Goal: Information Seeking & Learning: Learn about a topic

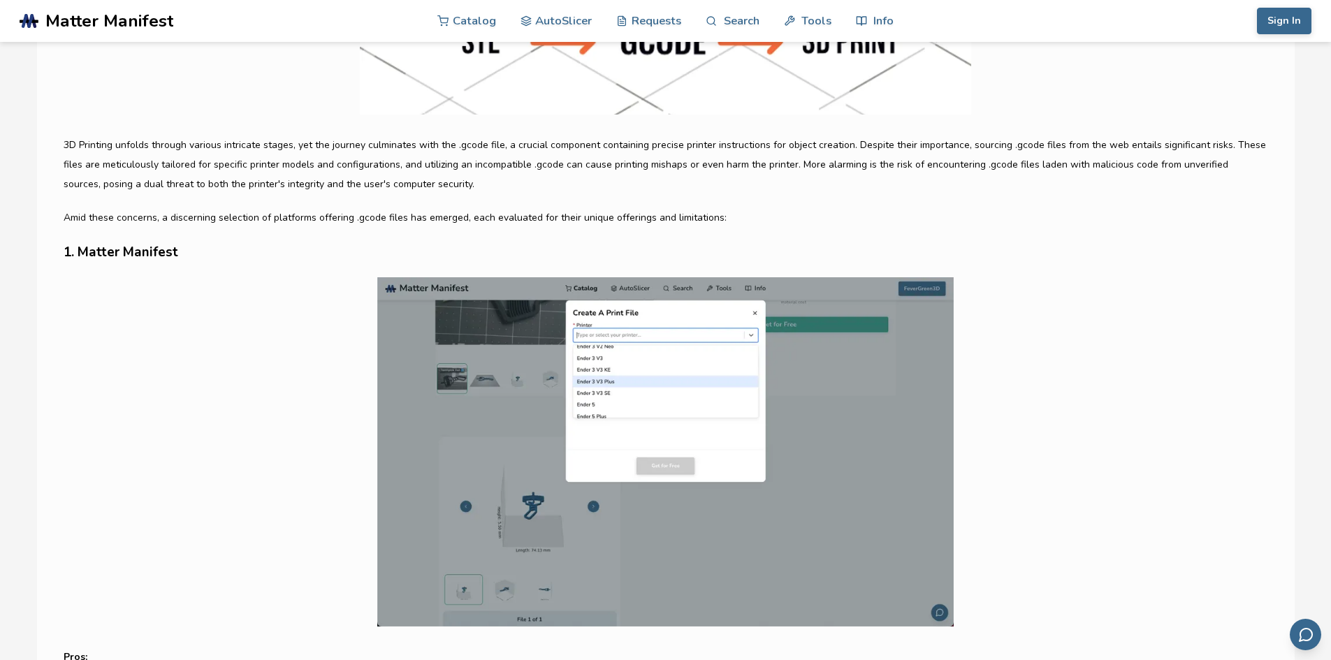
scroll to position [629, 0]
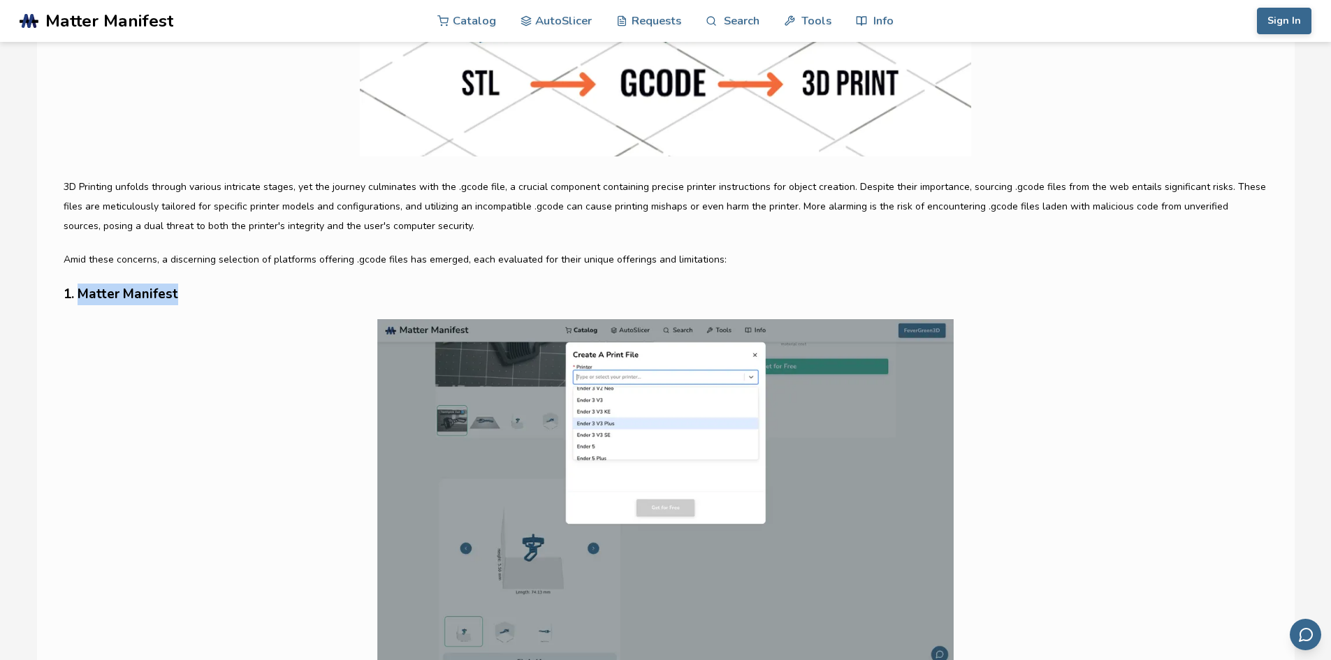
drag, startPoint x: 179, startPoint y: 296, endPoint x: 82, endPoint y: 295, distance: 97.1
click at [82, 295] on h3 "1. Matter Manifest" at bounding box center [666, 295] width 1205 height 22
copy h3 "Matter Manifest"
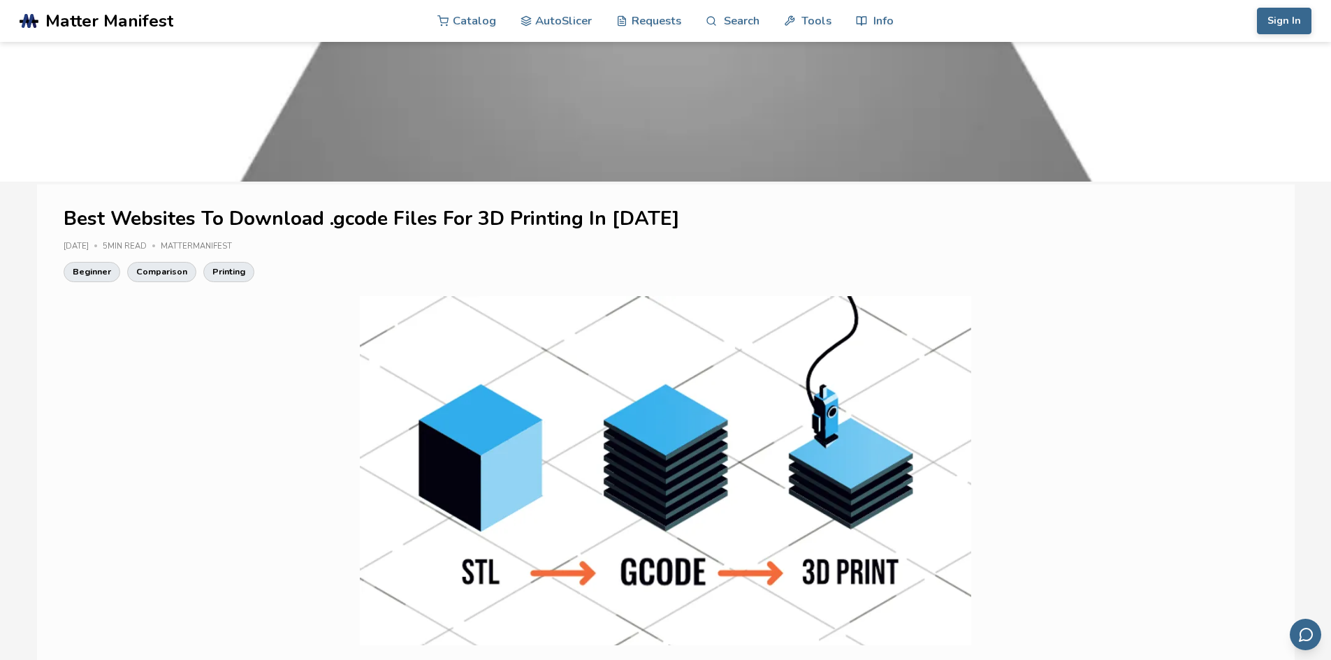
scroll to position [70, 0]
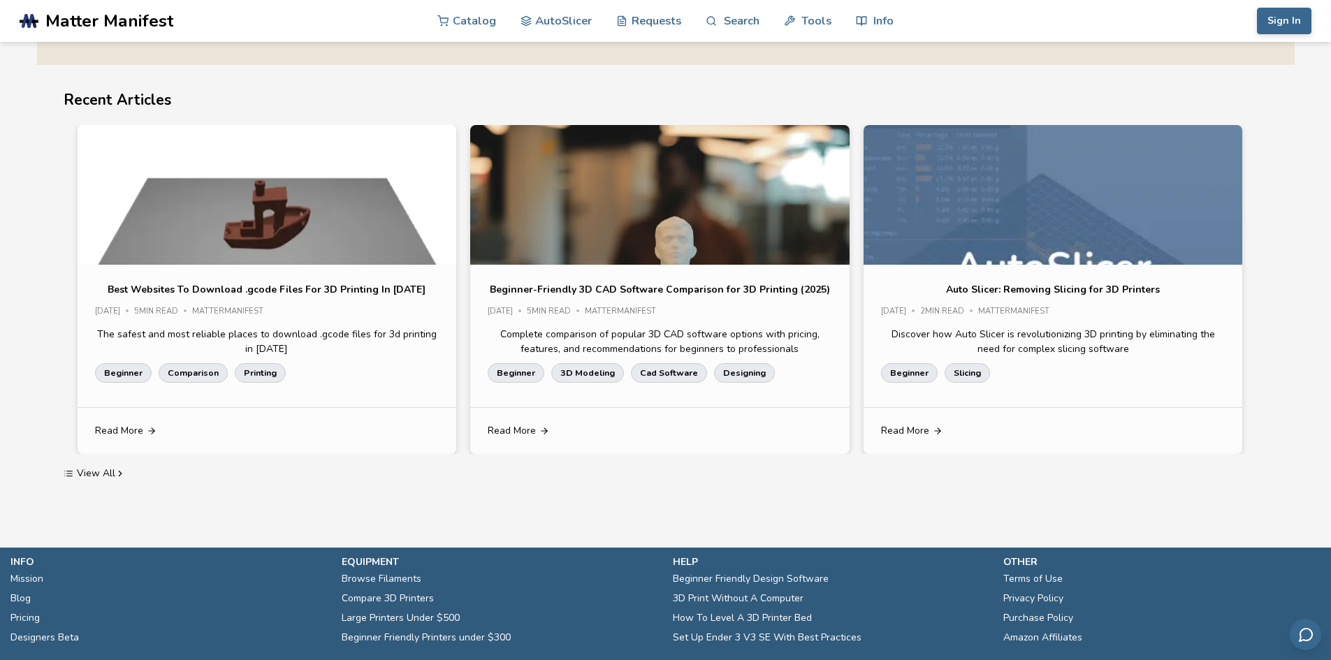
scroll to position [2725, 0]
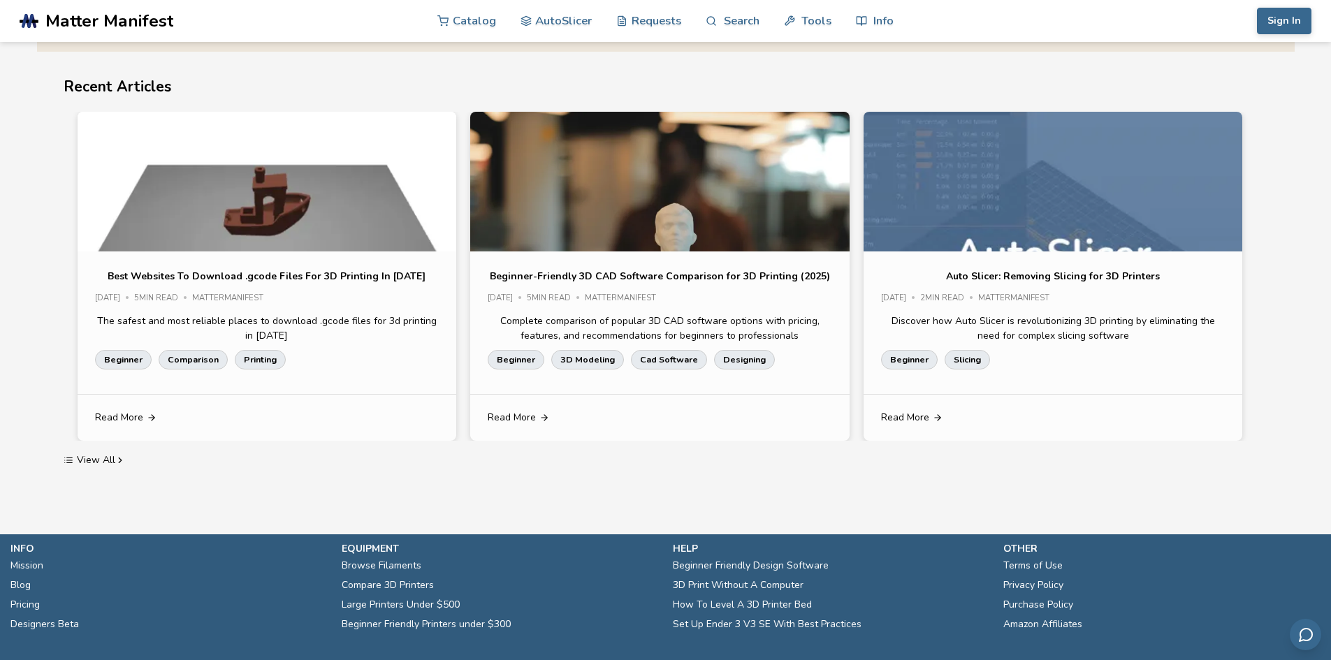
click at [393, 276] on p "Best Websites To Download .gcode Files For 3D Printing In [DATE]" at bounding box center [267, 276] width 318 height 15
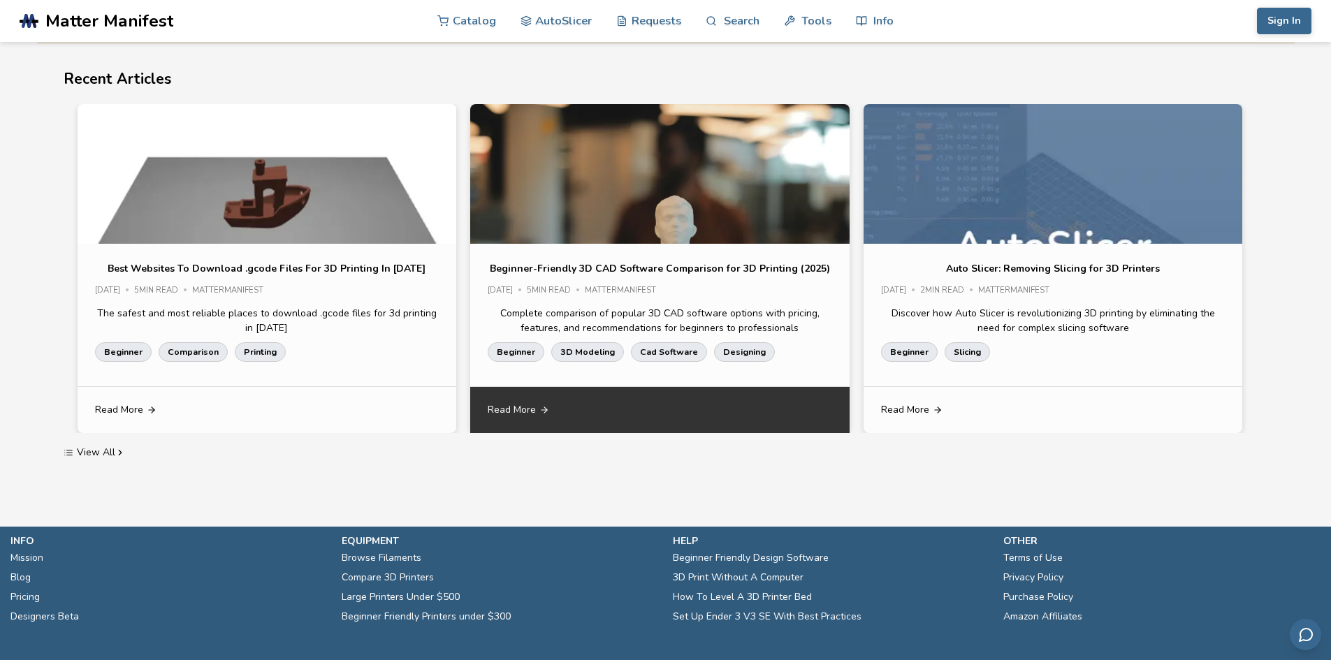
scroll to position [2446, 0]
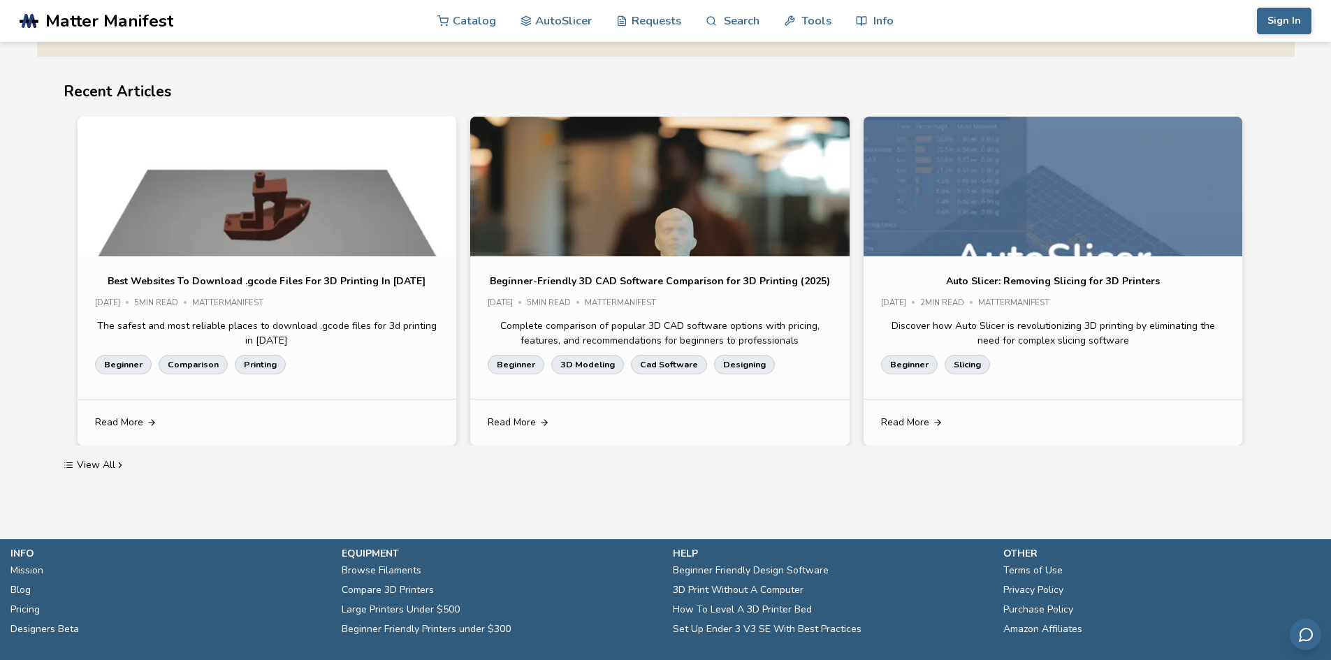
click at [739, 286] on p "Beginner-Friendly 3D CAD Software Comparison for 3D Printing (2025)" at bounding box center [660, 281] width 340 height 15
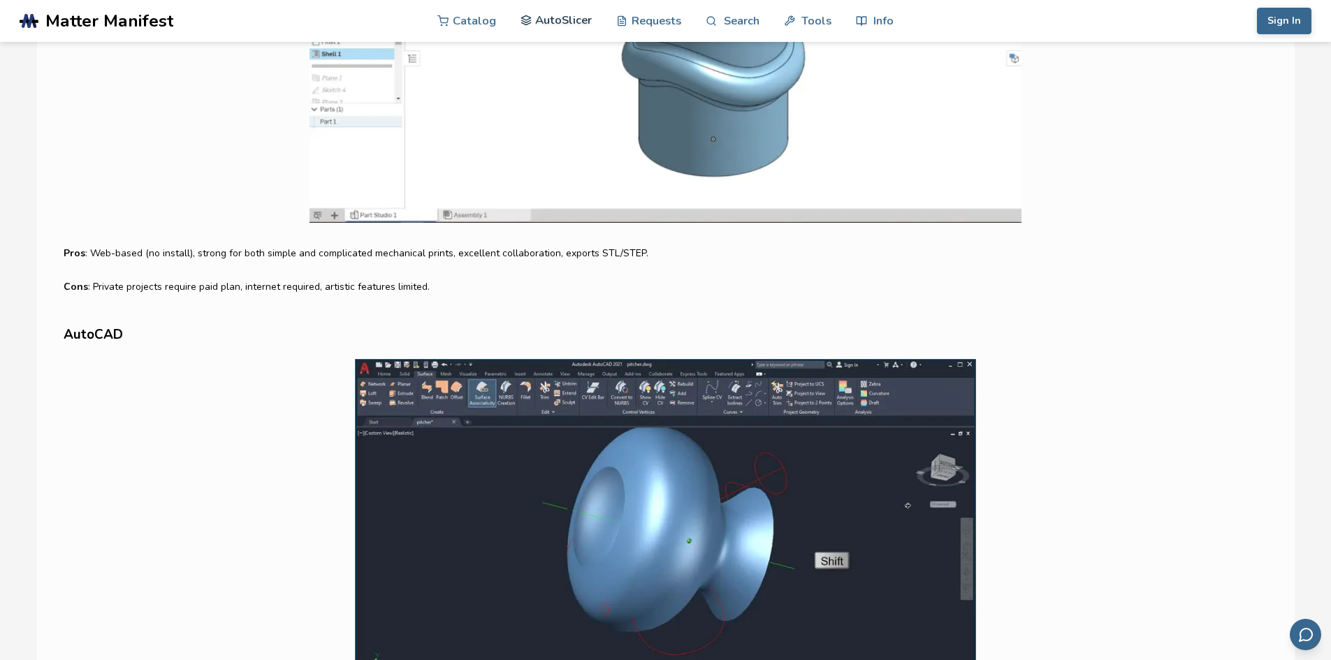
scroll to position [3714, 0]
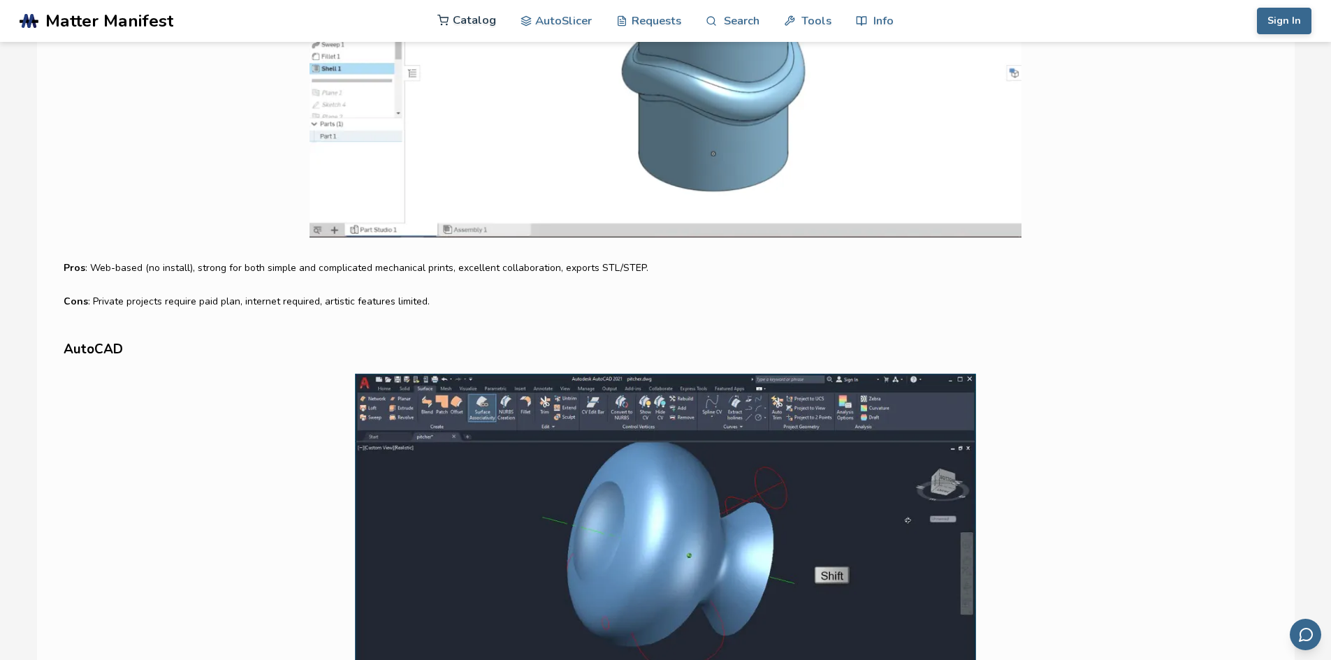
click at [474, 27] on link "Catalog" at bounding box center [466, 20] width 59 height 42
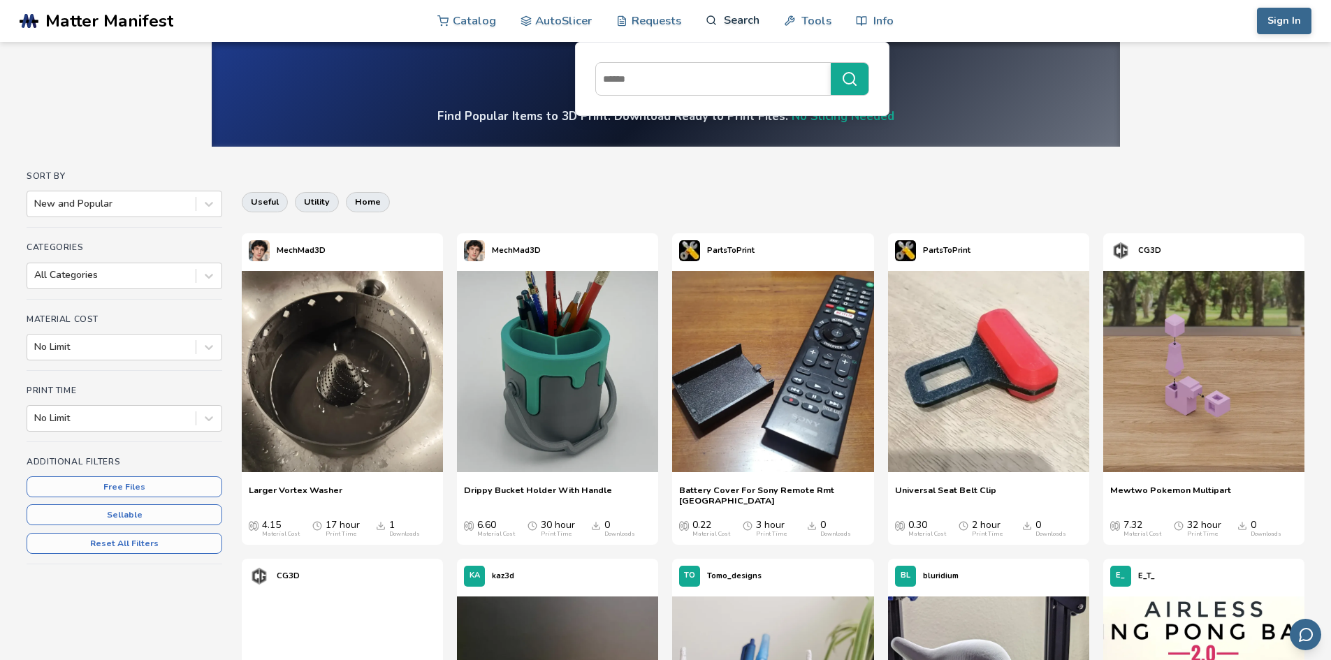
click at [718, 13] on link "Search" at bounding box center [732, 20] width 53 height 42
click at [648, 82] on input at bounding box center [710, 78] width 228 height 25
type input "**********"
click at [831, 63] on button "**********" at bounding box center [850, 79] width 38 height 32
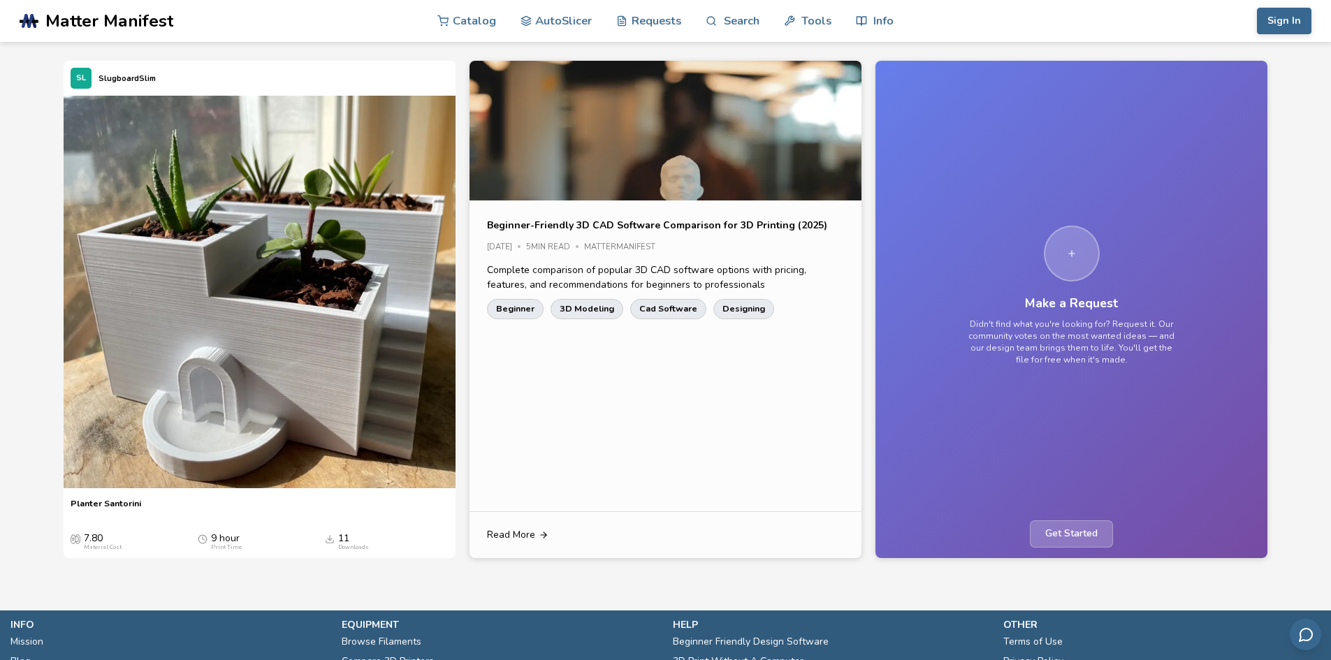
scroll to position [45, 0]
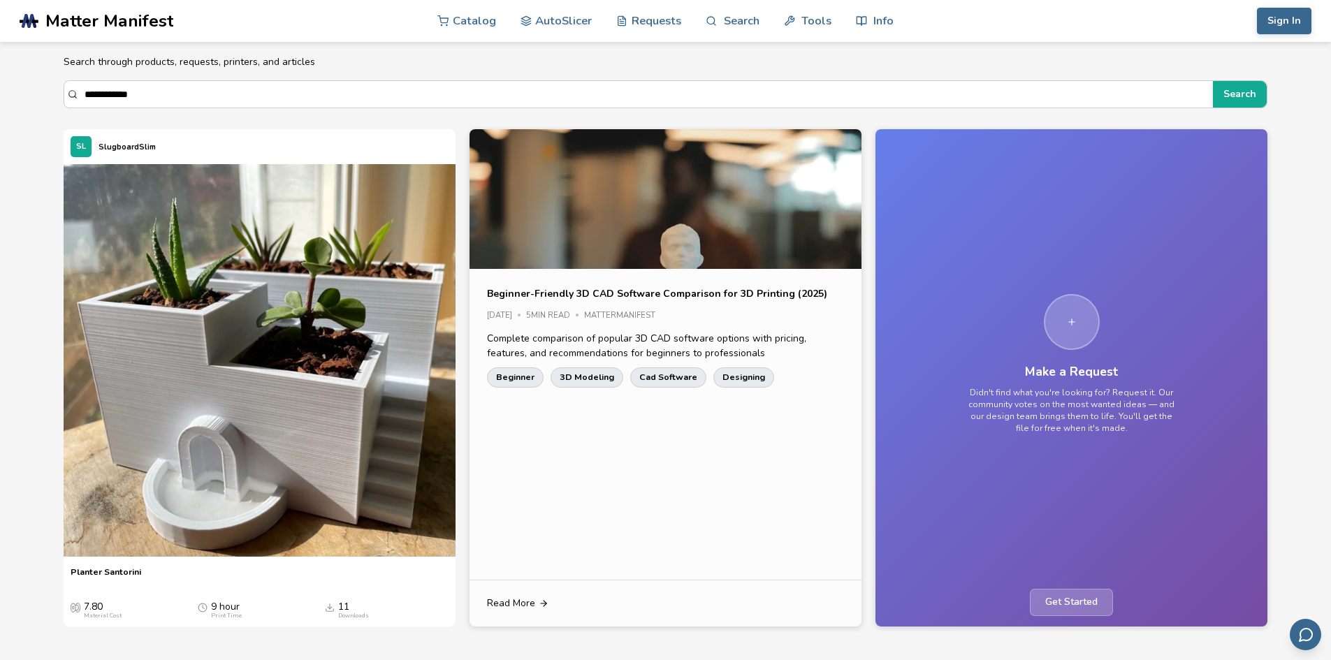
click at [620, 291] on p "Beginner-Friendly 3D CAD Software Comparison for 3D Printing (2025)" at bounding box center [657, 293] width 340 height 15
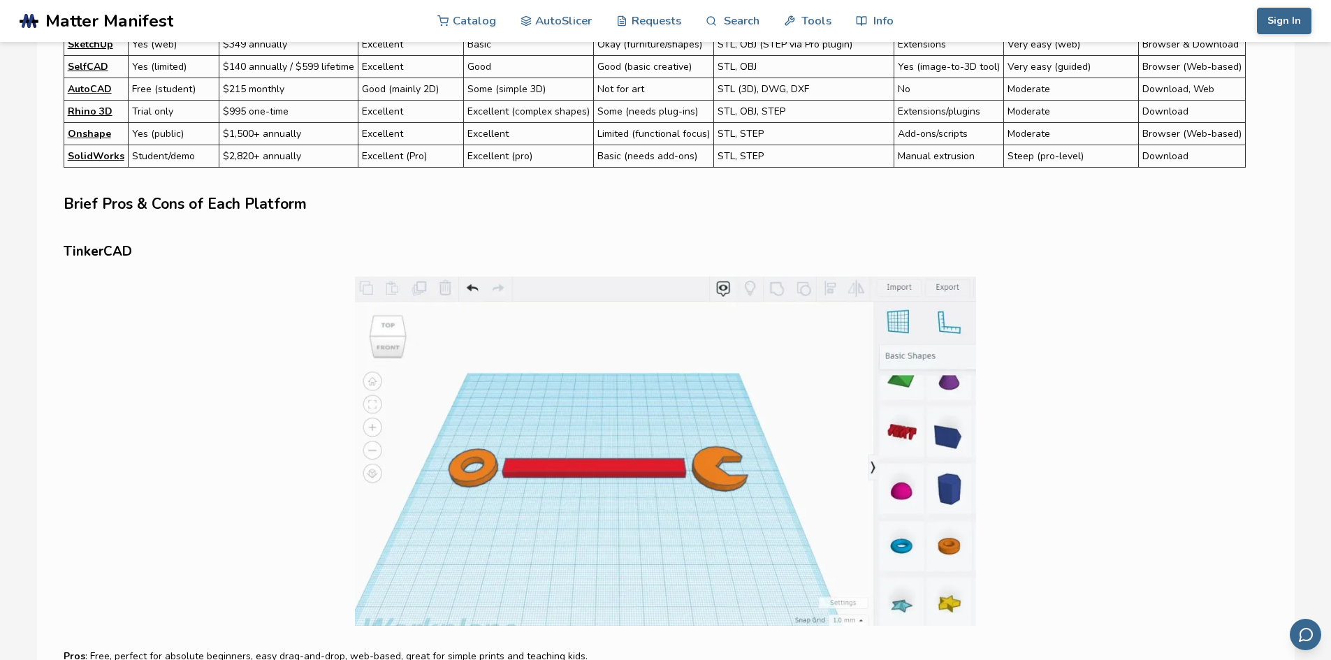
scroll to position [908, 0]
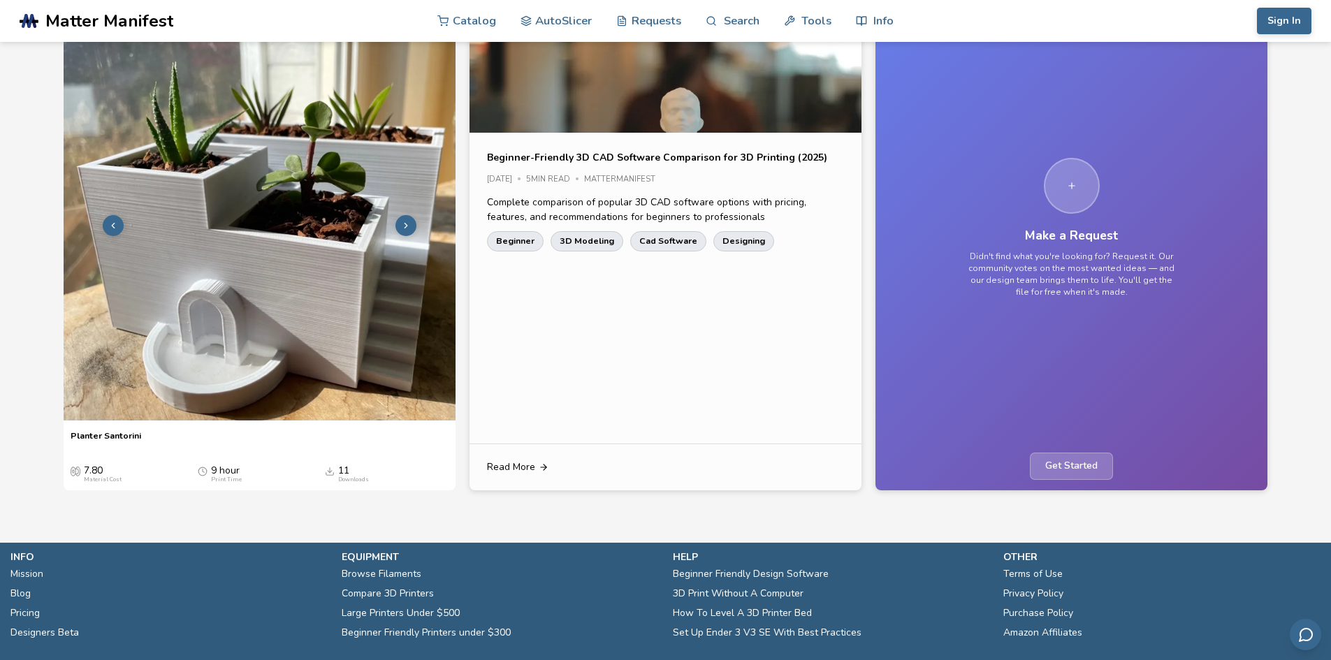
scroll to position [185, 0]
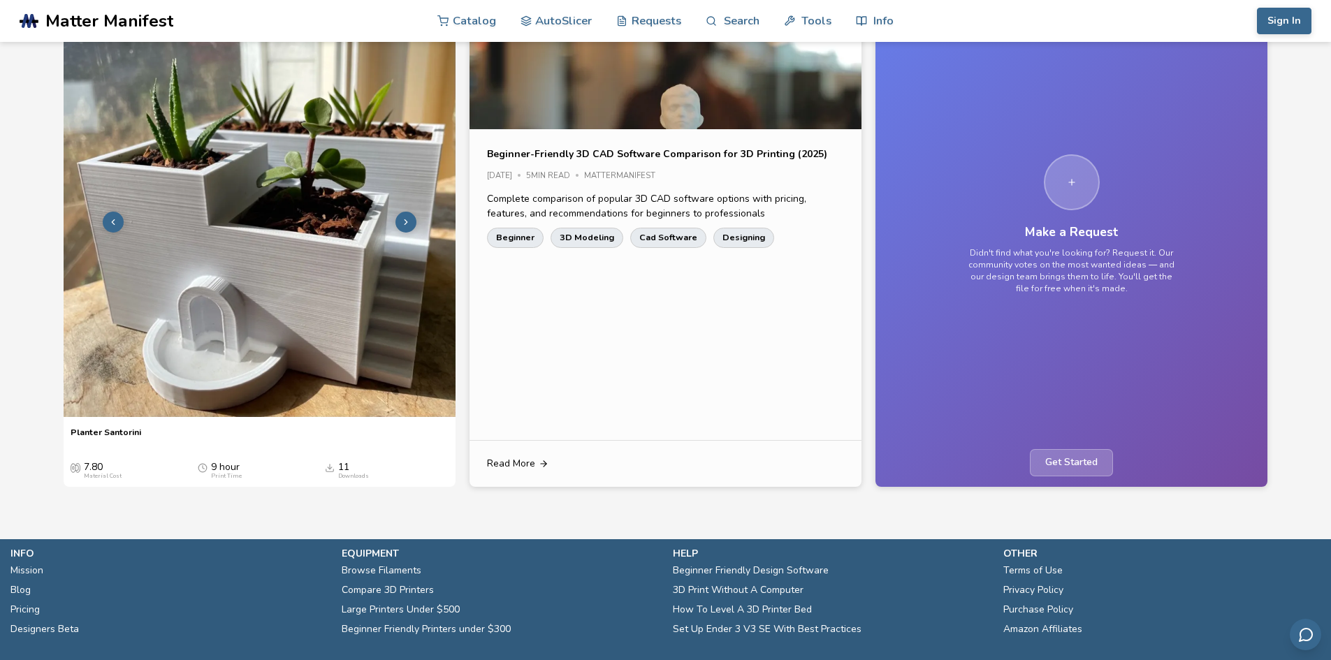
click at [401, 236] on img at bounding box center [260, 220] width 392 height 392
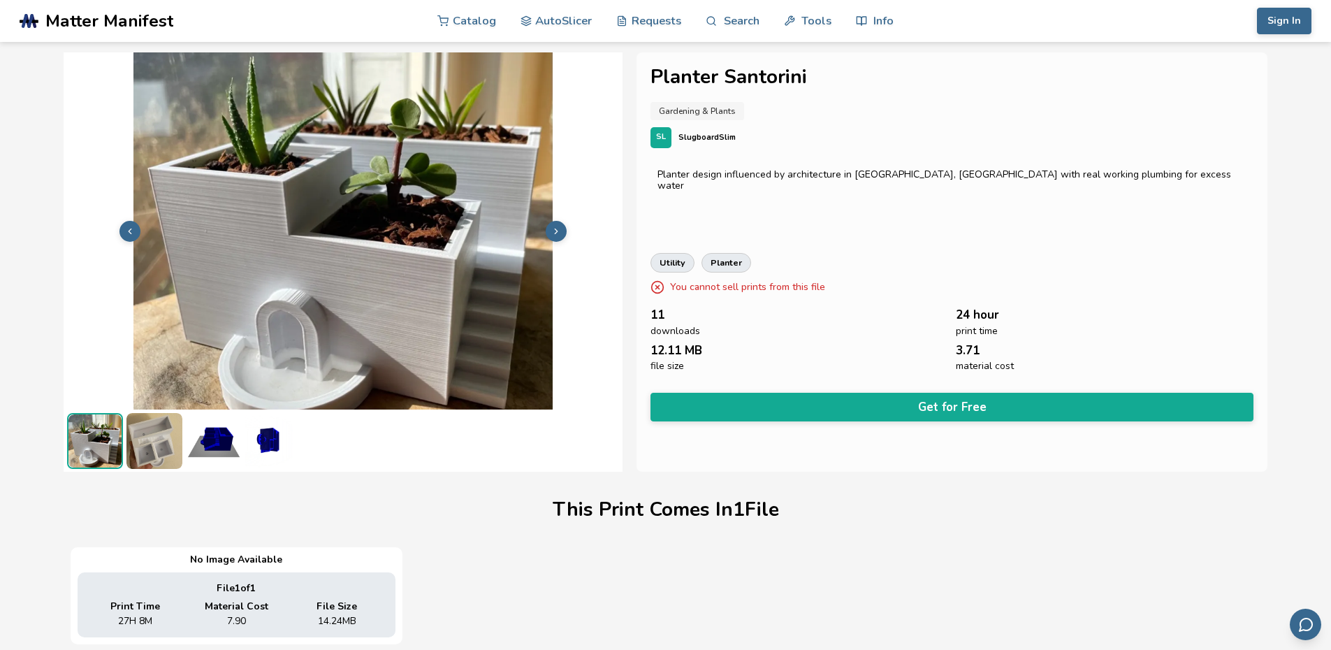
click at [154, 438] on img at bounding box center [154, 441] width 56 height 56
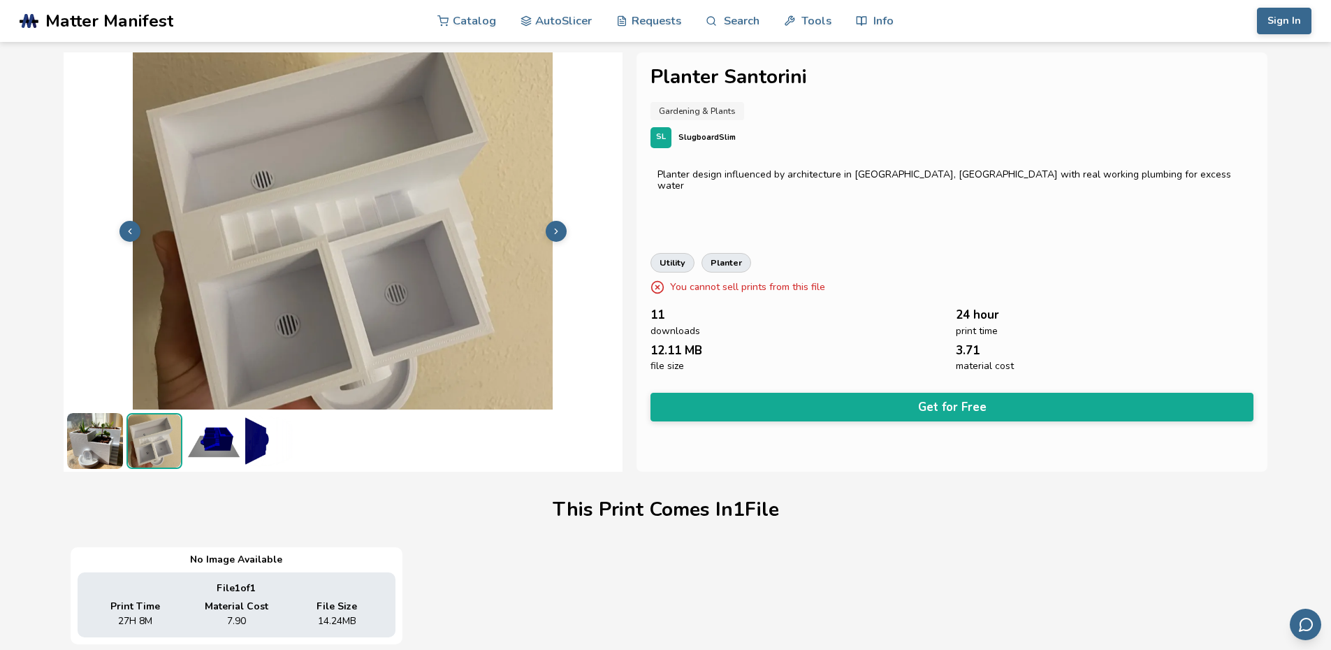
click at [553, 235] on icon at bounding box center [556, 231] width 10 height 10
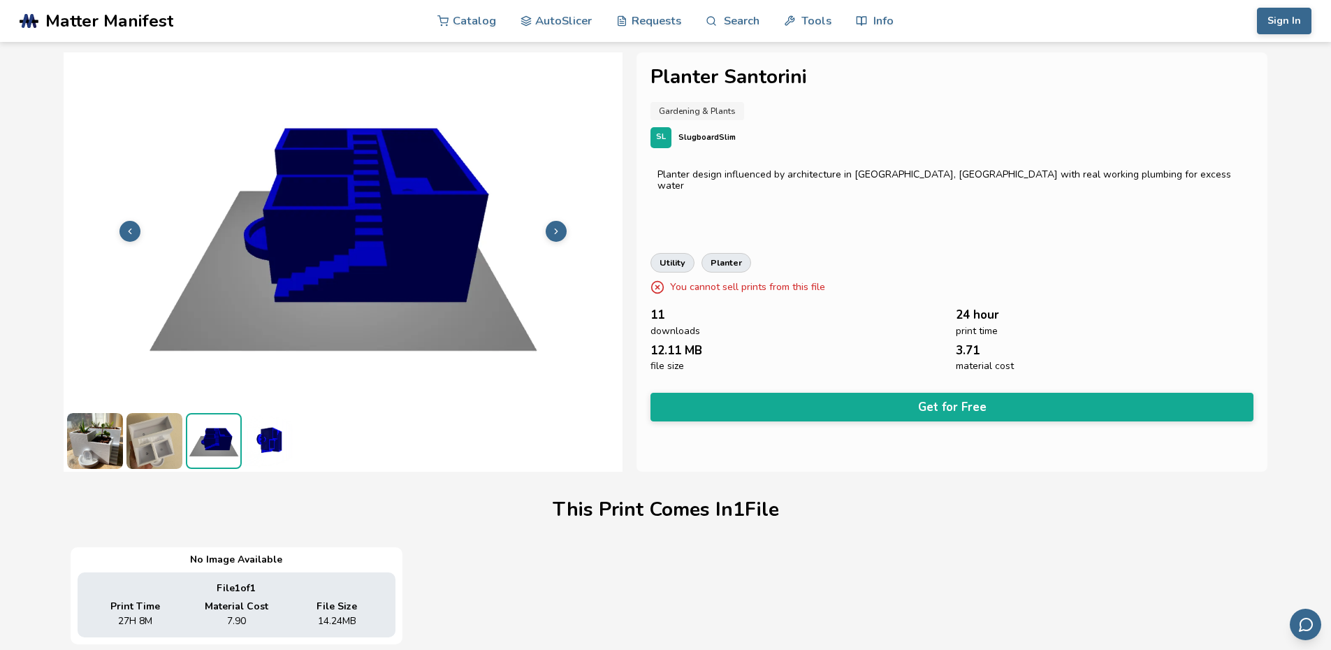
click at [553, 235] on icon at bounding box center [556, 231] width 10 height 10
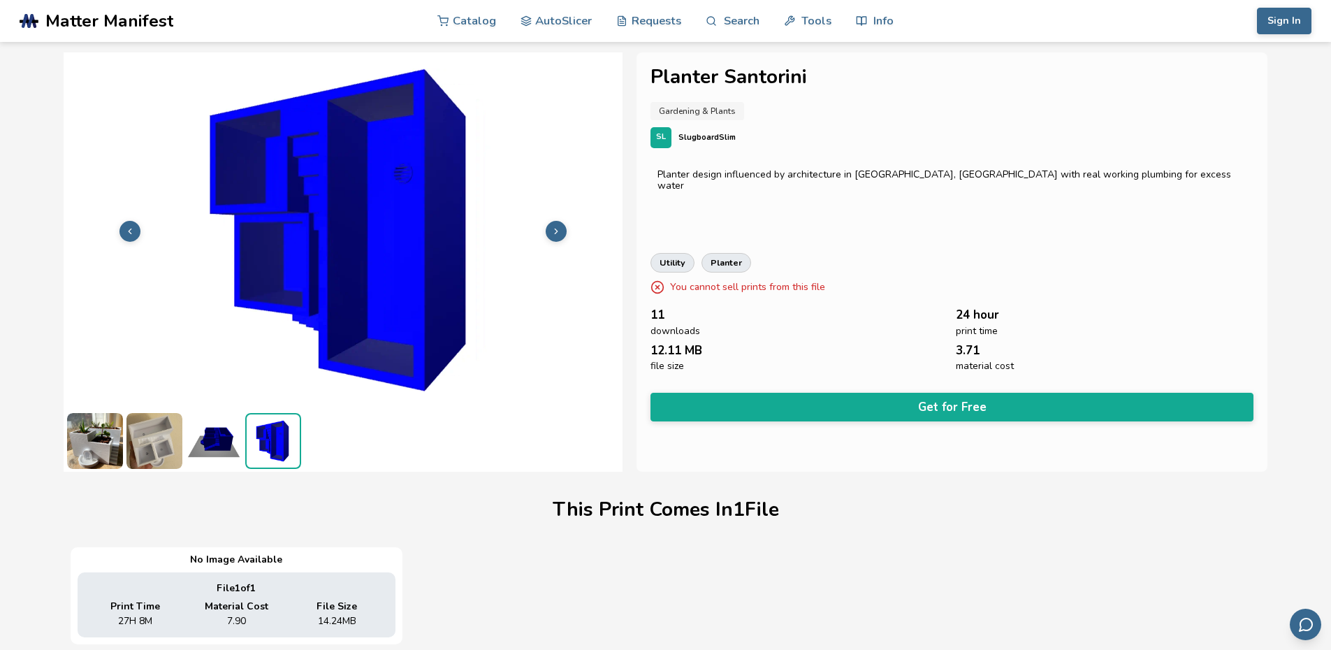
click at [553, 235] on icon at bounding box center [556, 231] width 10 height 10
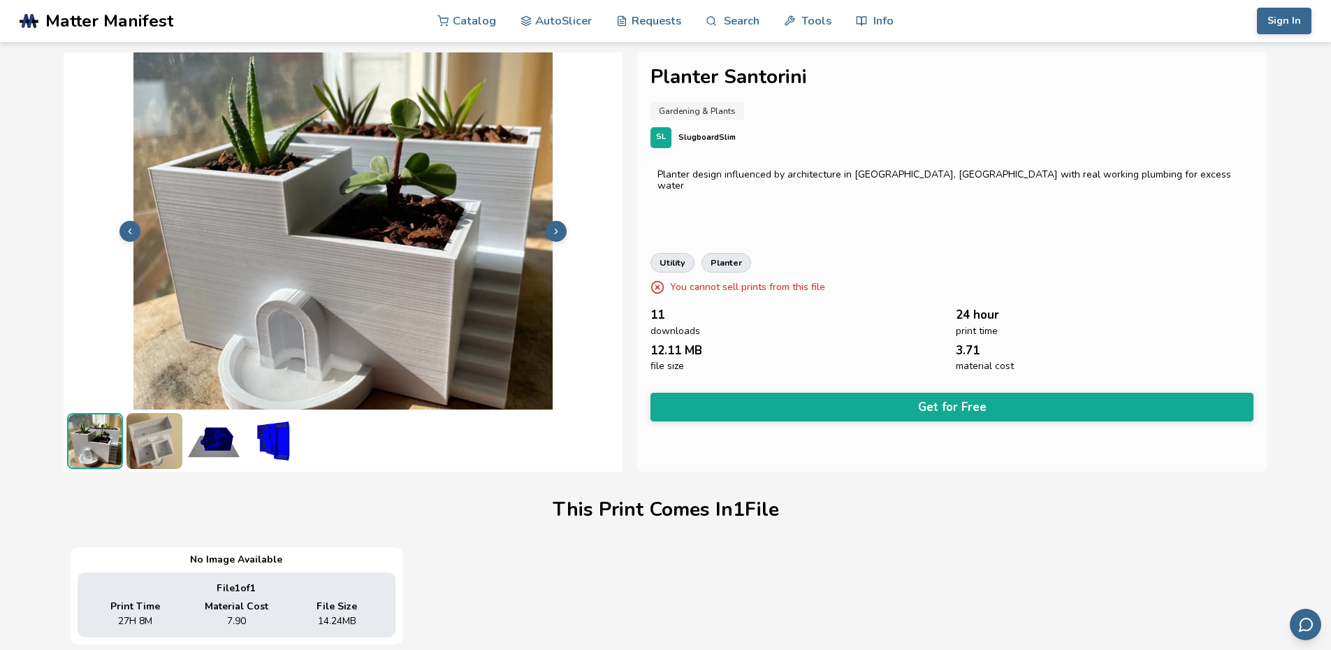
click at [553, 235] on icon at bounding box center [556, 231] width 10 height 10
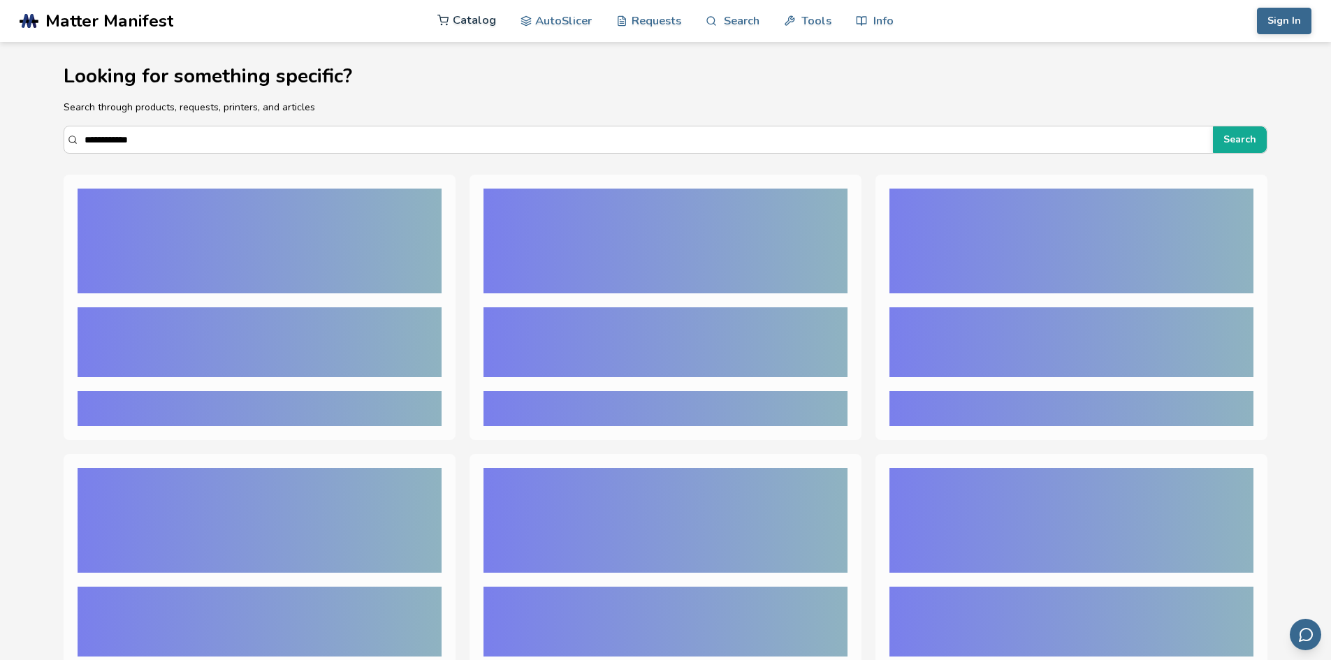
click at [465, 24] on link "Catalog" at bounding box center [466, 20] width 59 height 42
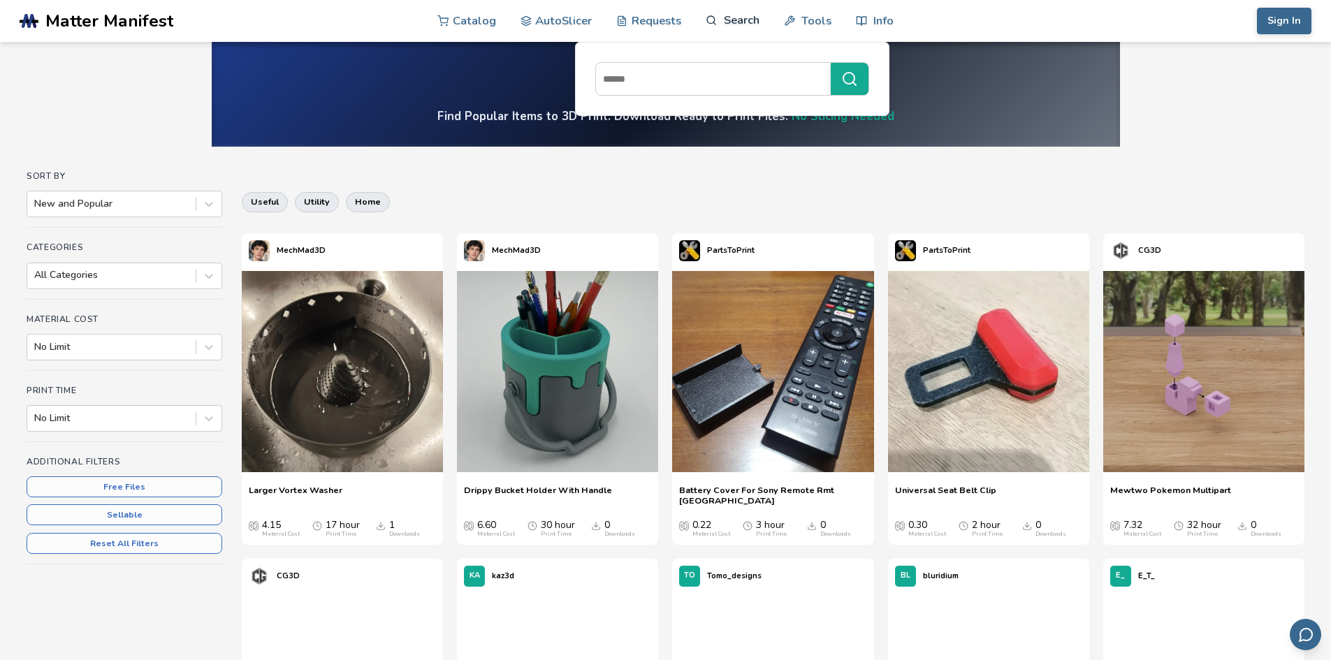
click at [724, 21] on link "Search" at bounding box center [732, 20] width 53 height 42
click at [641, 83] on input at bounding box center [710, 78] width 228 height 25
type input "******"
click at [831, 63] on button "******" at bounding box center [850, 79] width 38 height 32
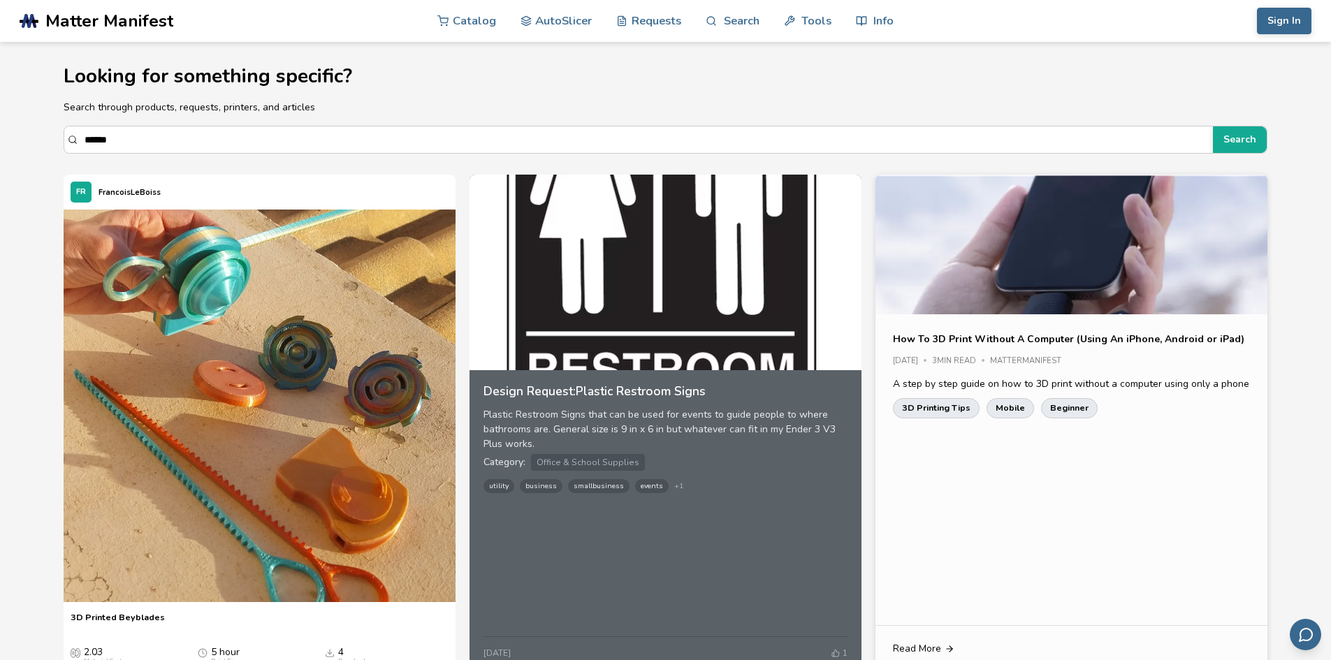
click at [1039, 341] on p "How To 3D Print Without A Computer (Using An iPhone, Android or iPad)" at bounding box center [1068, 339] width 351 height 15
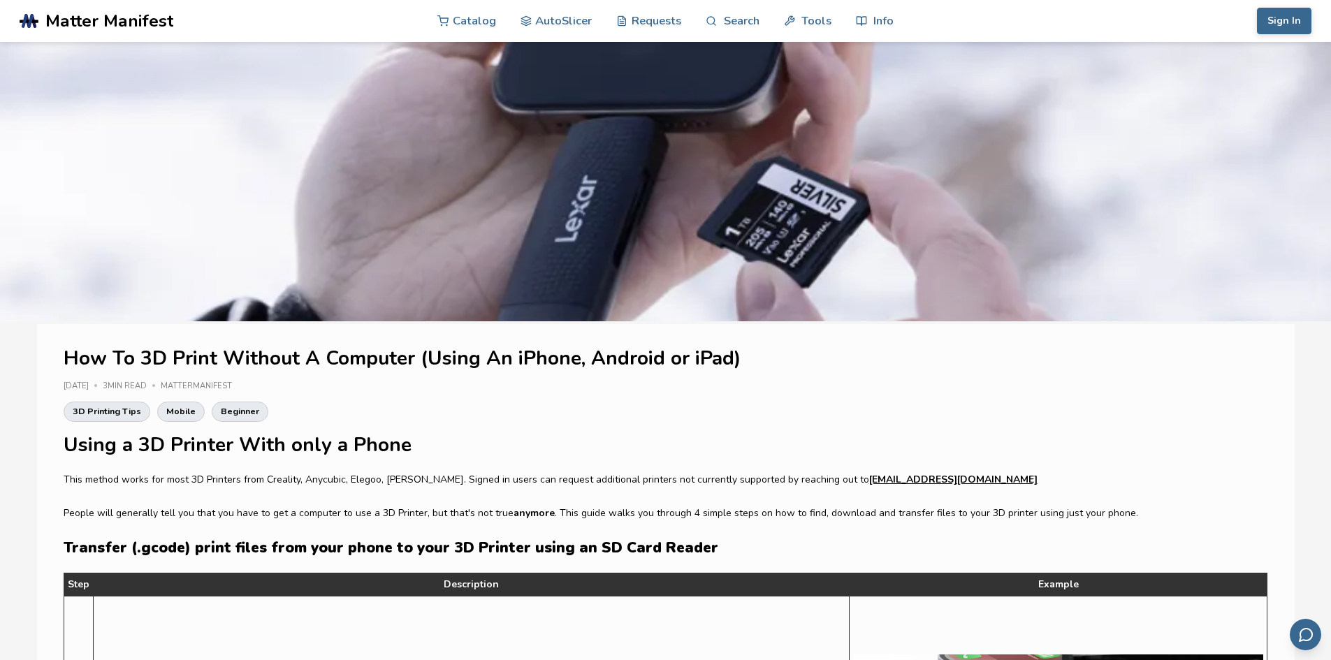
click at [24, 27] on rect at bounding box center [25, 20] width 7 height 15
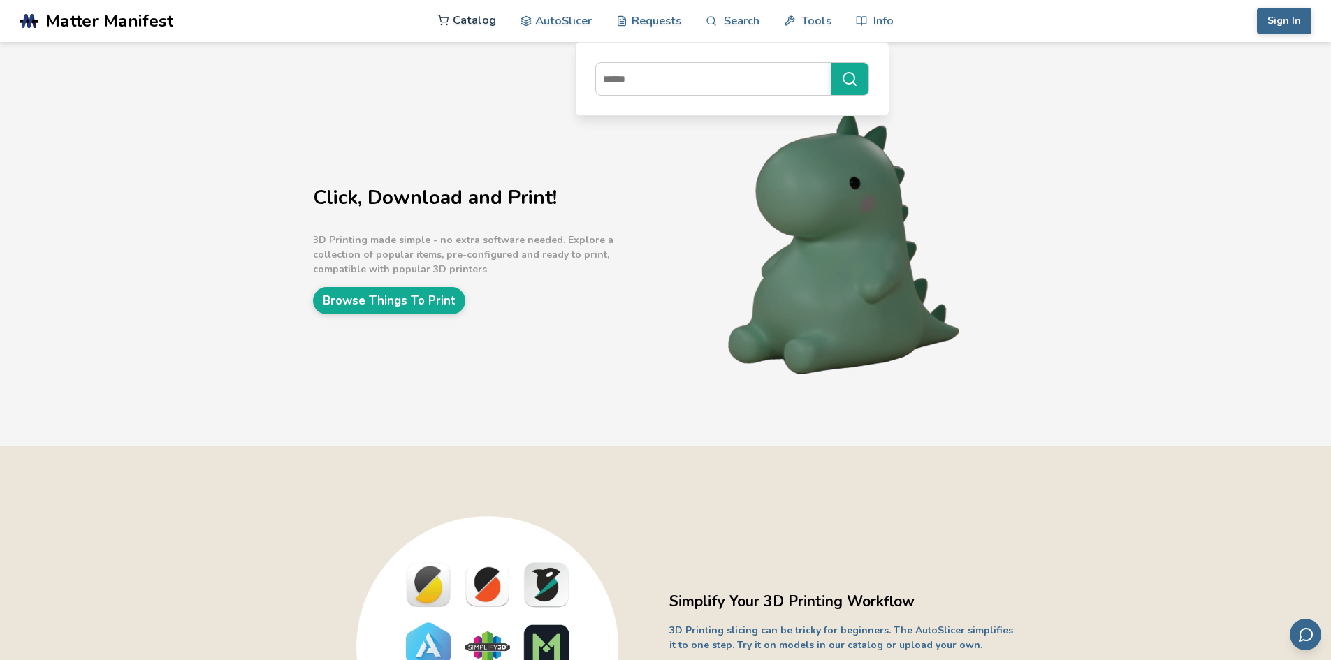
click at [477, 20] on link "Catalog" at bounding box center [466, 20] width 59 height 42
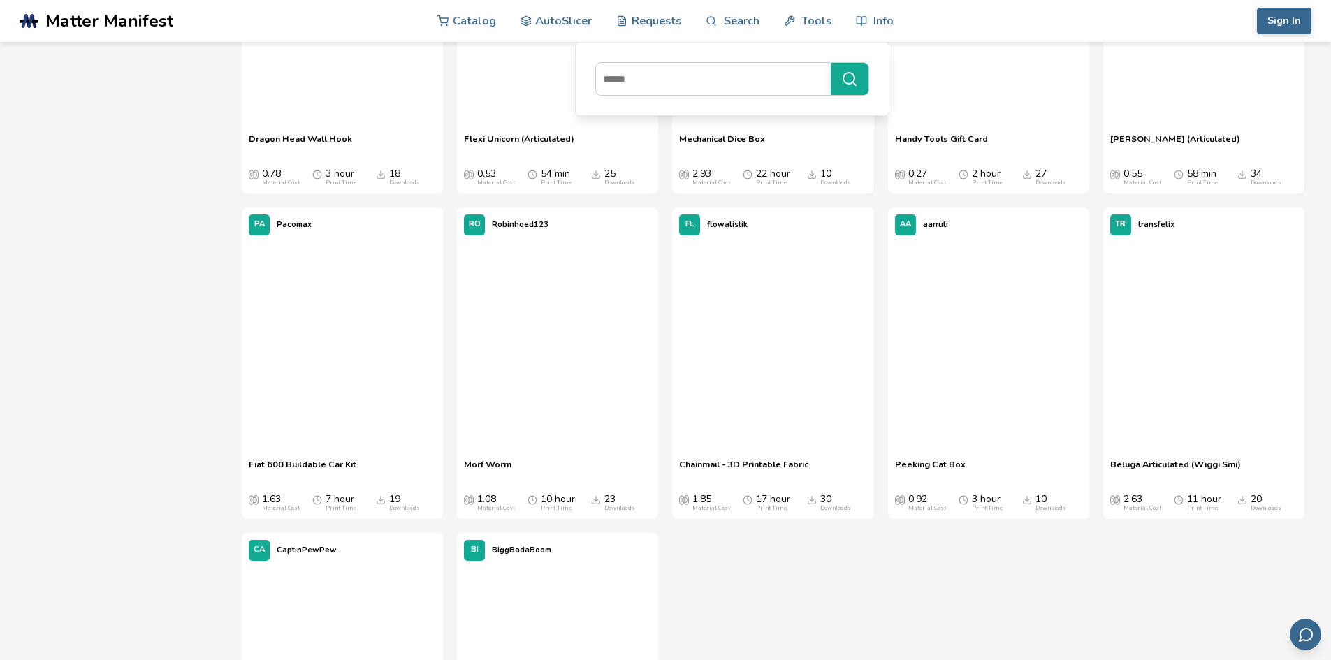
scroll to position [5869, 0]
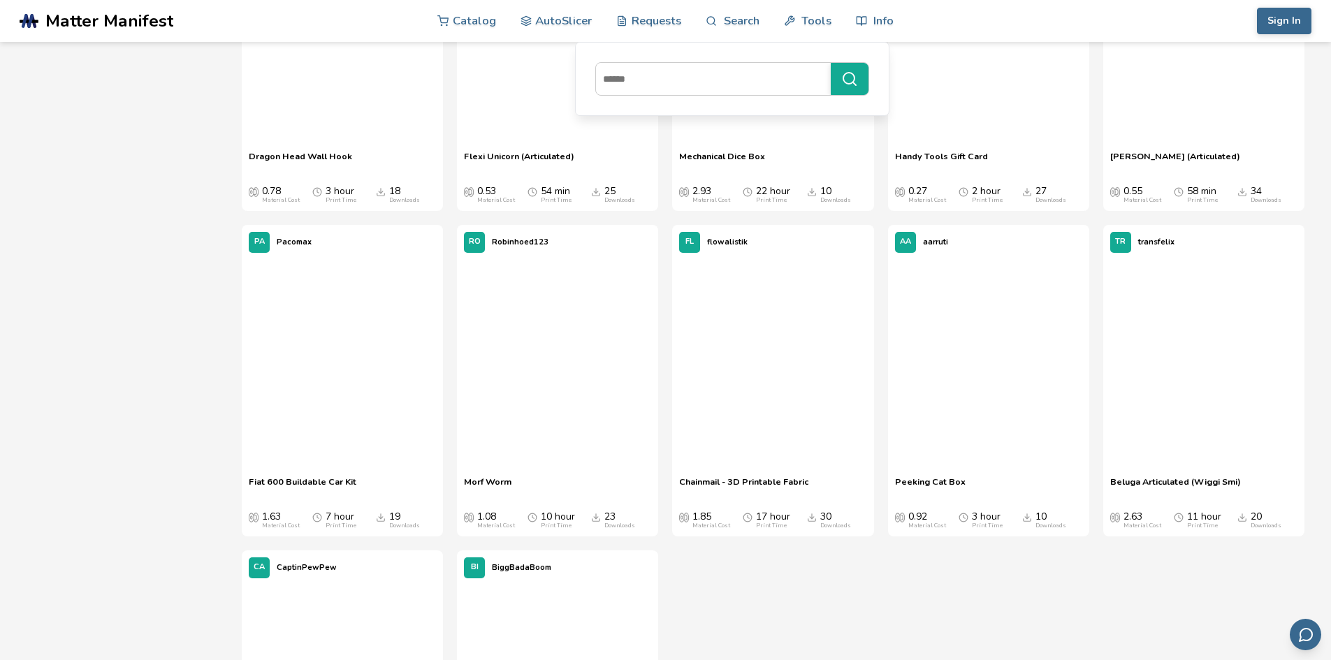
click at [51, 13] on span "Matter Manifest" at bounding box center [109, 21] width 128 height 20
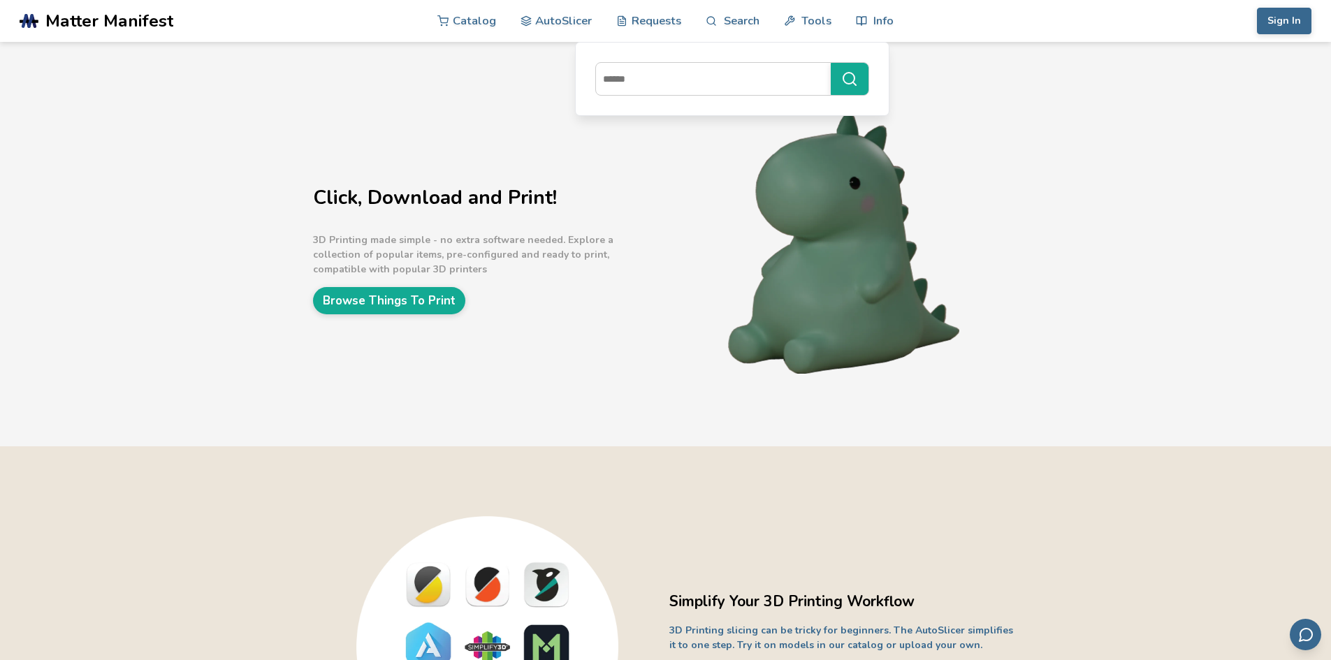
click at [34, 26] on rect at bounding box center [34, 20] width 7 height 15
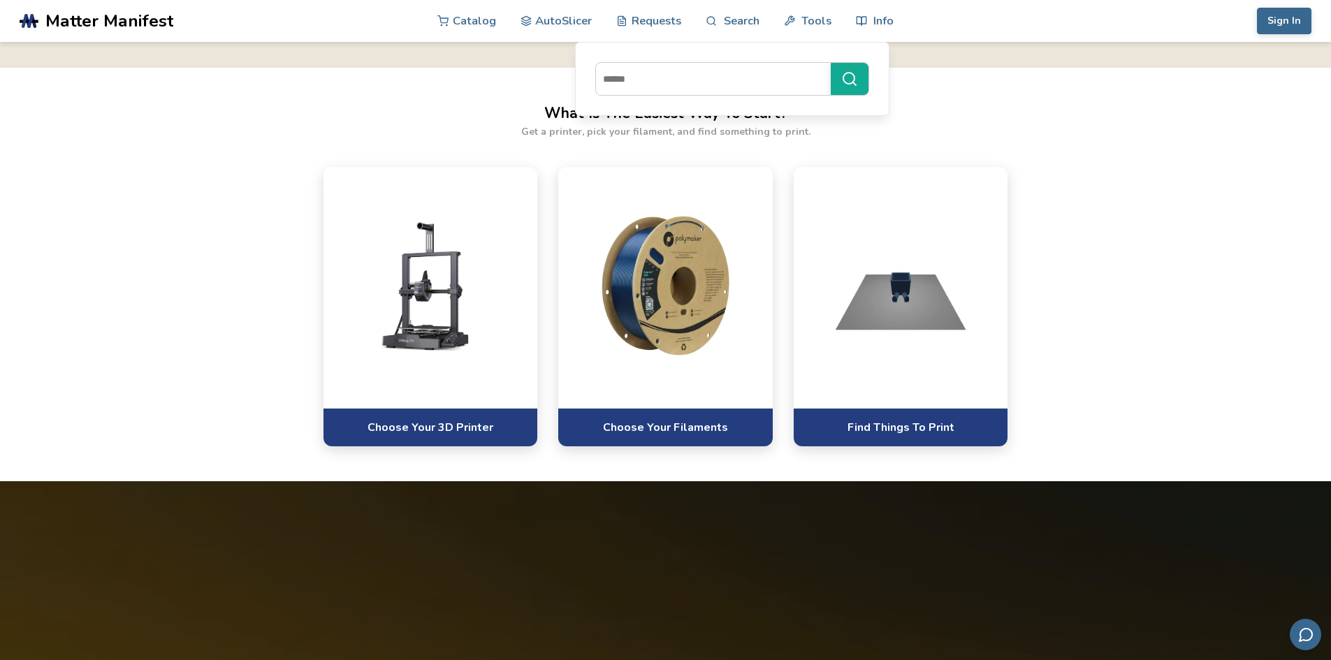
scroll to position [769, 0]
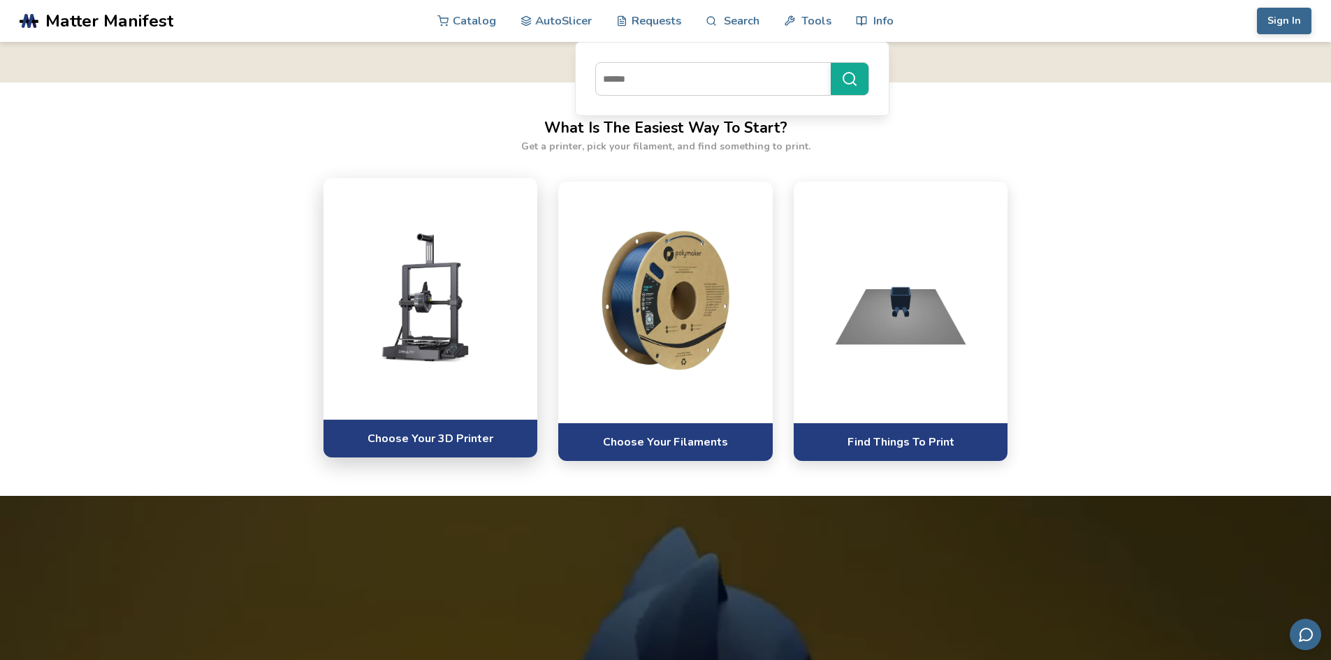
click at [413, 360] on img at bounding box center [430, 297] width 187 height 140
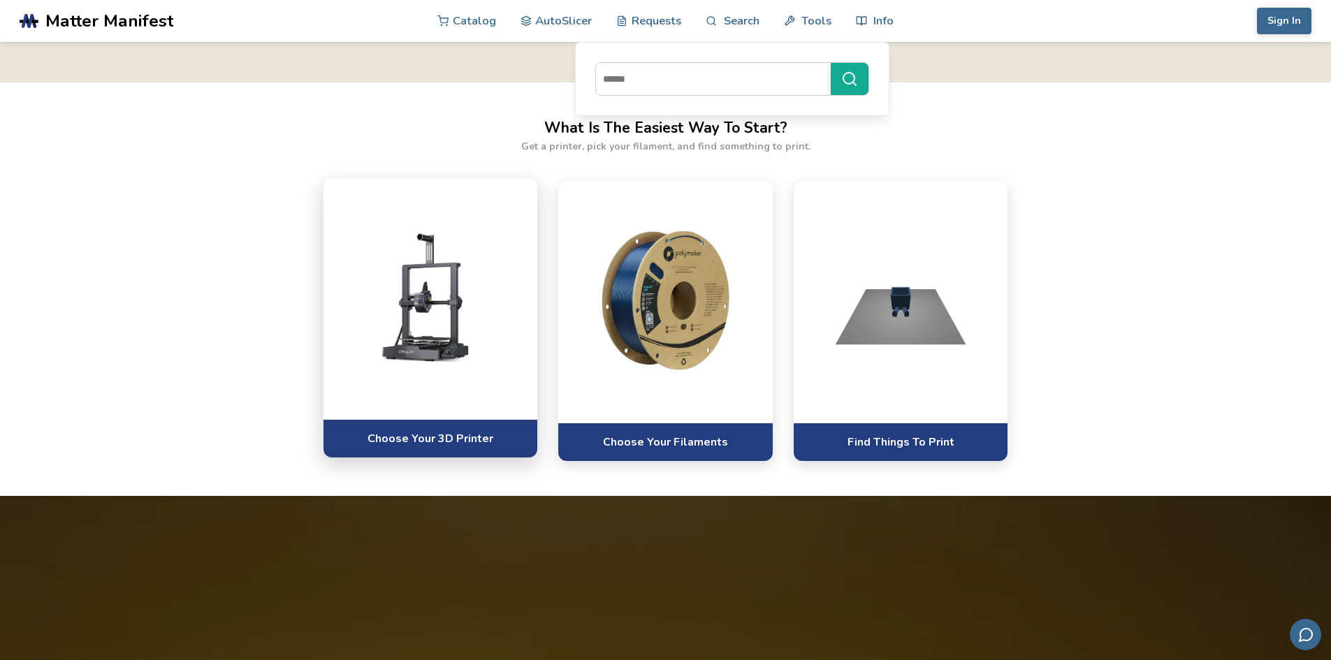
click at [431, 357] on img at bounding box center [430, 297] width 187 height 140
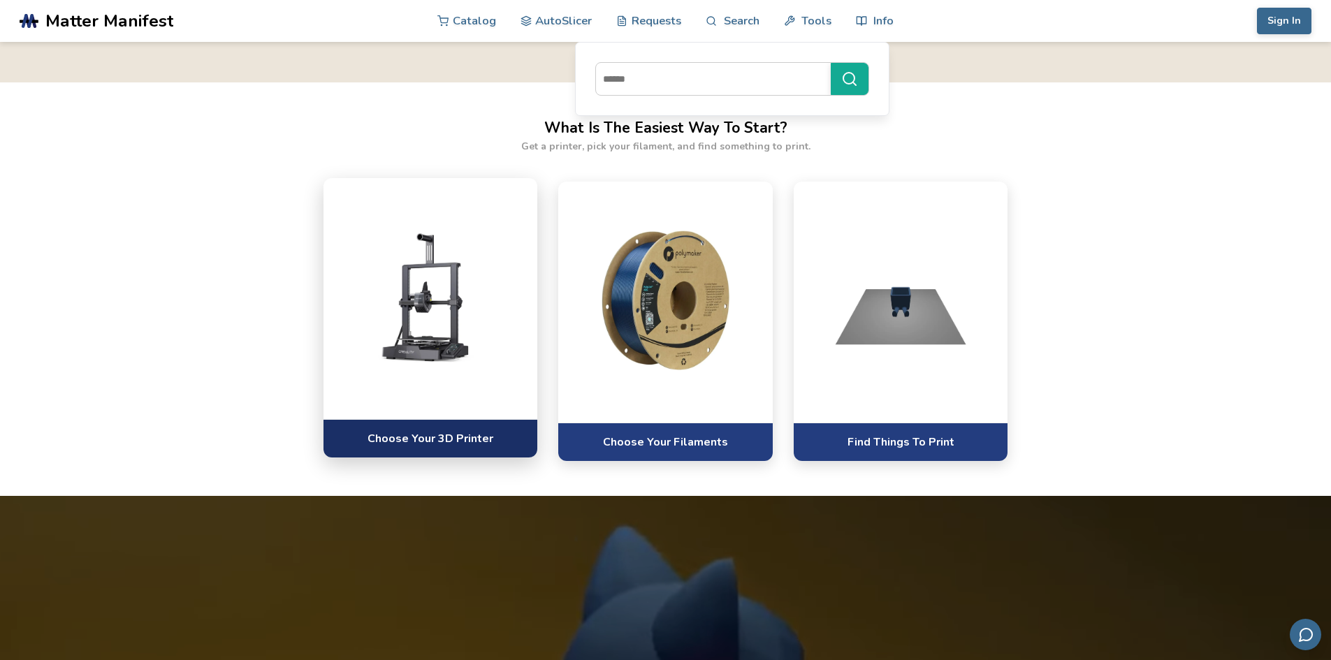
click at [439, 435] on link "Choose Your 3D Printer" at bounding box center [431, 438] width 215 height 38
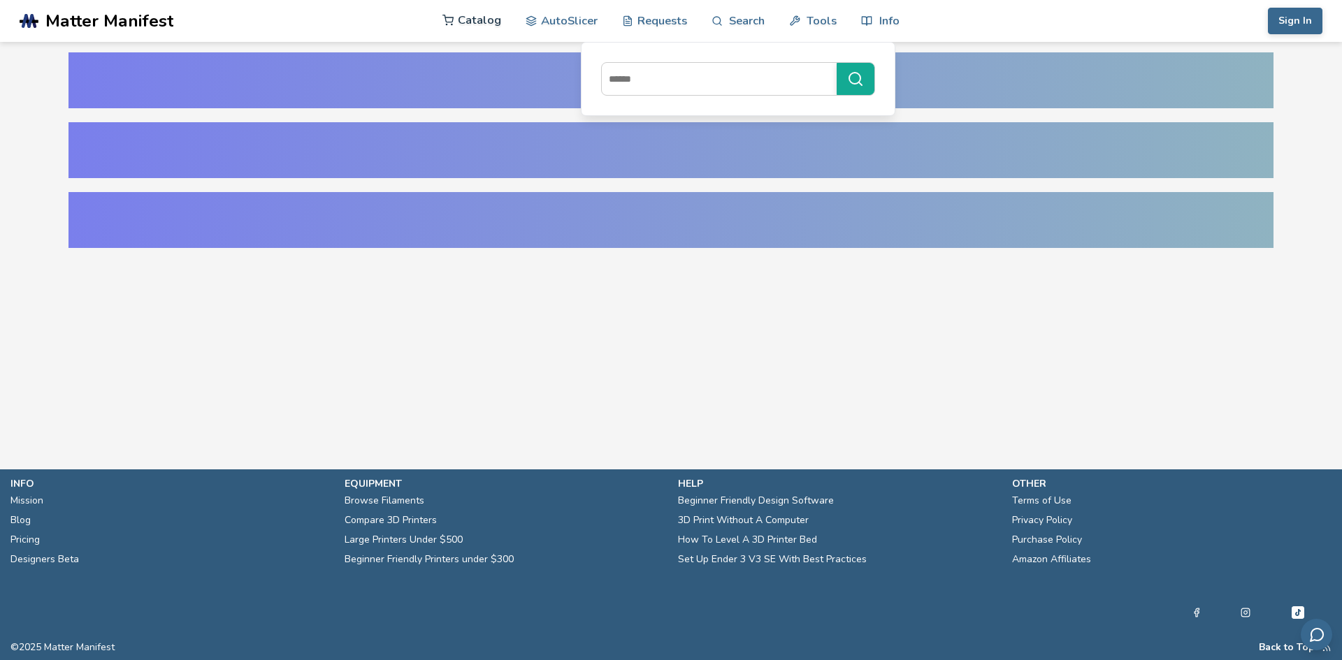
click at [479, 21] on link "Catalog" at bounding box center [471, 20] width 59 height 42
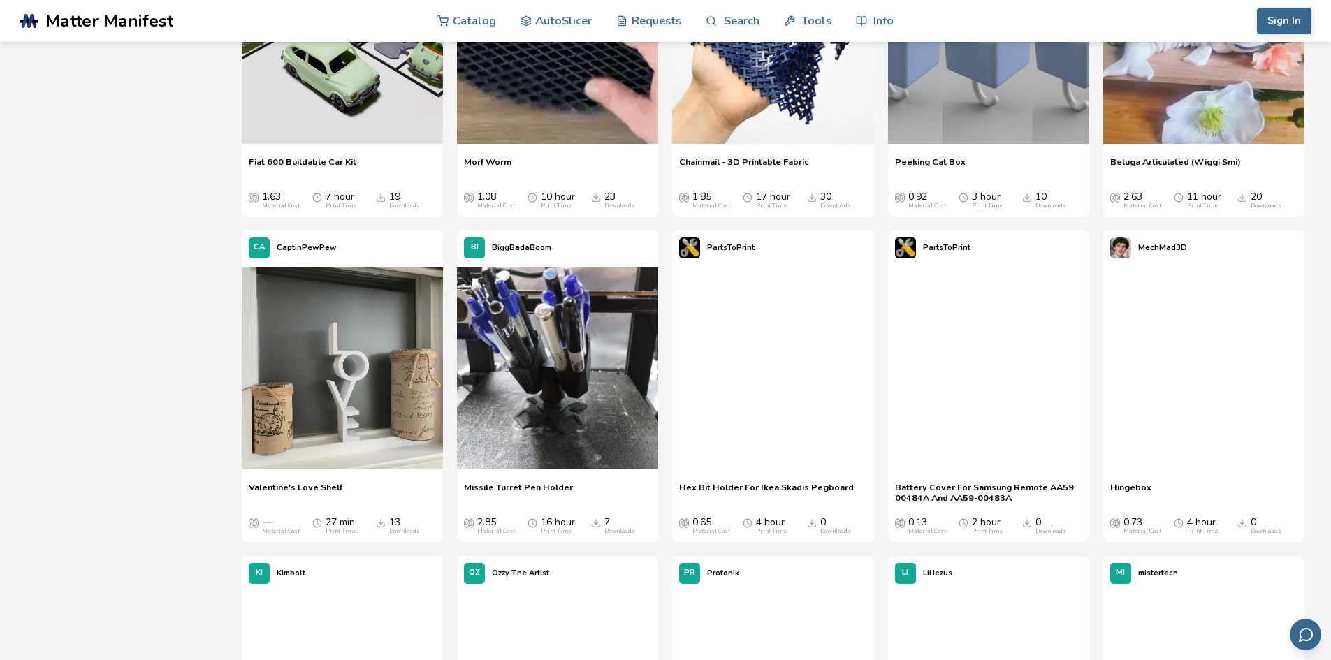
scroll to position [6527, 0]
